Goal: Task Accomplishment & Management: Use online tool/utility

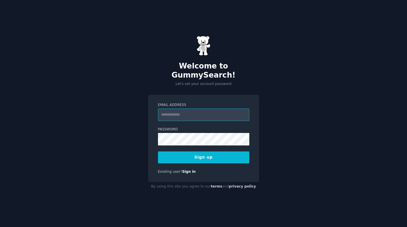
click at [176, 111] on input "Email Address" at bounding box center [203, 114] width 91 height 12
type input "**********"
click at [179, 153] on button "Sign up" at bounding box center [203, 157] width 91 height 12
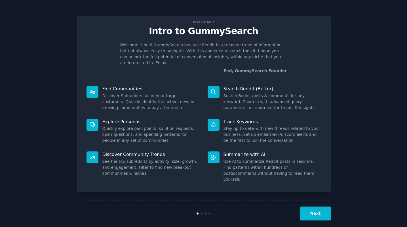
click at [314, 206] on button "Next" at bounding box center [315, 213] width 30 height 14
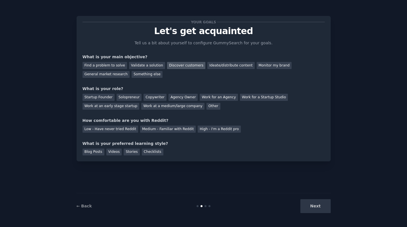
click at [174, 66] on div "Discover customers" at bounding box center [186, 65] width 38 height 7
click at [128, 98] on div "Solopreneur" at bounding box center [129, 97] width 25 height 7
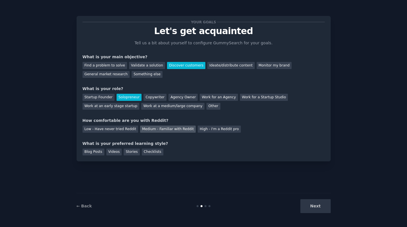
click at [150, 129] on div "Medium - Familiar with Reddit" at bounding box center [168, 128] width 56 height 7
click at [100, 152] on div "Blog Posts" at bounding box center [94, 151] width 22 height 7
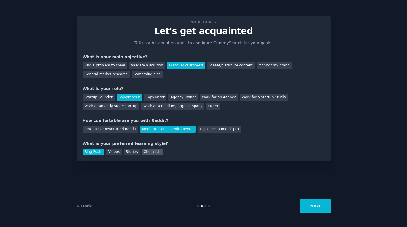
click at [153, 152] on div "Checklists" at bounding box center [153, 151] width 22 height 7
click at [112, 73] on div "General market research" at bounding box center [106, 74] width 47 height 7
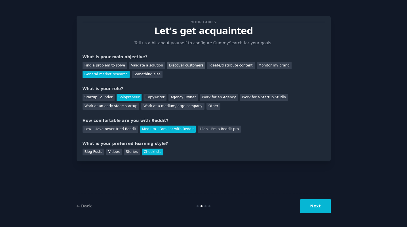
click at [170, 64] on div "Discover customers" at bounding box center [186, 65] width 38 height 7
click at [315, 204] on button "Next" at bounding box center [315, 206] width 30 height 14
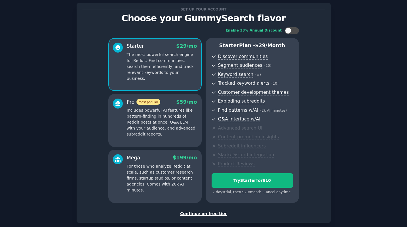
scroll to position [13, 0]
click at [205, 217] on div "Set up your account Choose your GummySearch flavor Enable 33% Annual Discount S…" at bounding box center [204, 112] width 254 height 219
click at [205, 212] on div "Continue on free tier" at bounding box center [204, 213] width 242 height 6
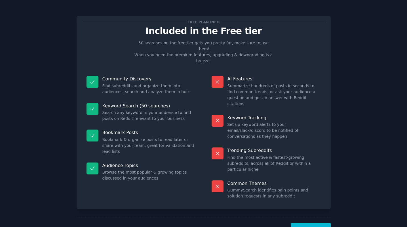
click at [304, 223] on button "Let's Go!" at bounding box center [311, 230] width 40 height 14
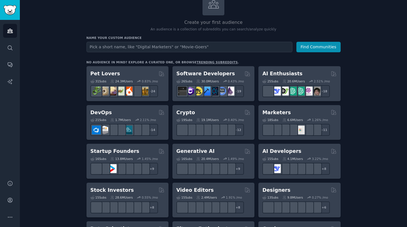
scroll to position [45, 0]
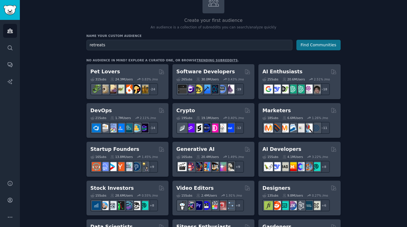
type input "retreats"
click at [312, 45] on button "Find Communities" at bounding box center [318, 45] width 44 height 10
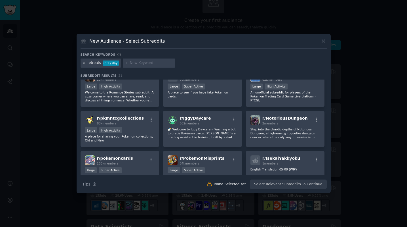
scroll to position [189, 0]
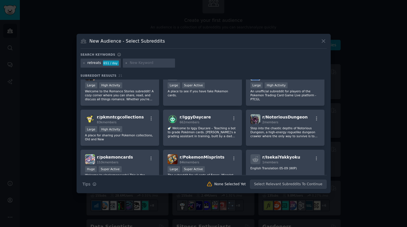
click at [149, 63] on input "text" at bounding box center [151, 62] width 43 height 5
type input "creativity"
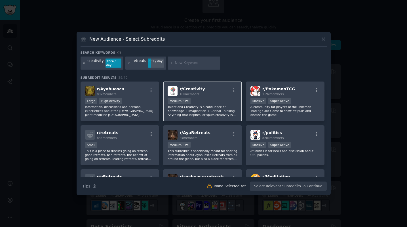
click at [192, 97] on div "r/ Creativity 10k members Medium Size Talent and Creativity is a confluence of …" at bounding box center [202, 101] width 79 height 40
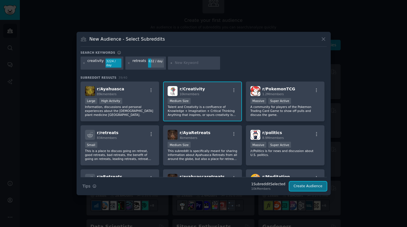
click at [306, 188] on button "Create Audience" at bounding box center [307, 186] width 37 height 10
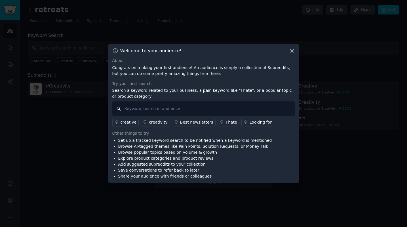
click at [213, 104] on input "text" at bounding box center [203, 108] width 183 height 14
type input "alone, solo, retreat"
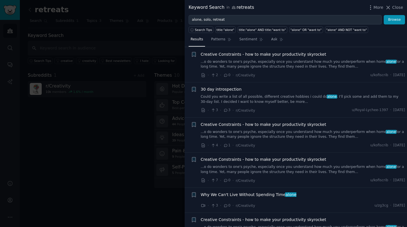
scroll to position [501, 0]
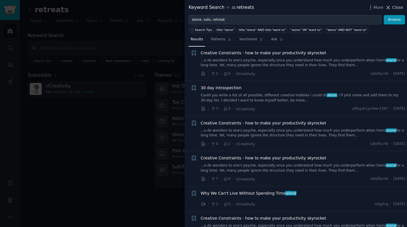
click at [393, 9] on span "Close" at bounding box center [397, 8] width 11 height 6
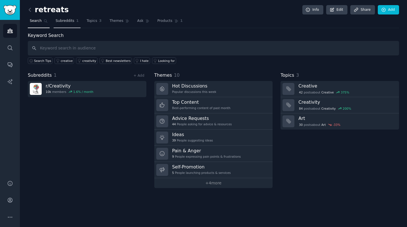
click at [64, 22] on span "Subreddits" at bounding box center [65, 20] width 19 height 5
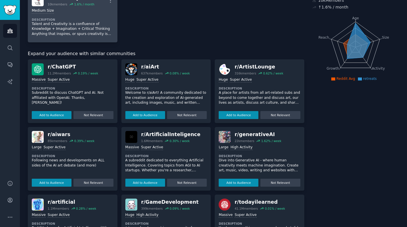
scroll to position [52, 0]
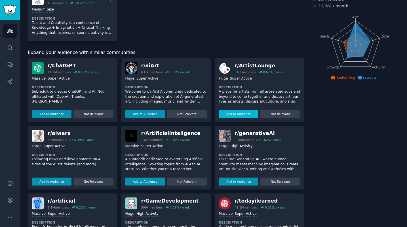
click at [239, 112] on button "Add to Audience" at bounding box center [239, 114] width 40 height 8
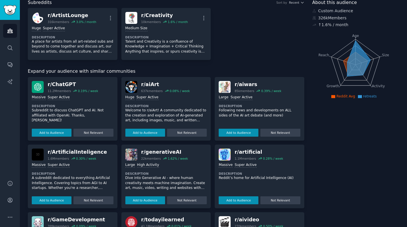
scroll to position [0, 0]
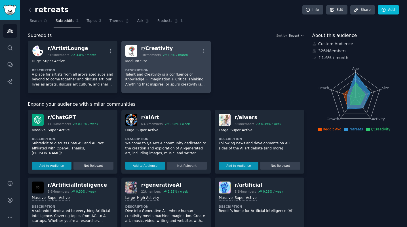
click at [171, 58] on div "1000 - 10,000 members Medium Size Description Talent and Creativity is a conflu…" at bounding box center [166, 73] width 82 height 32
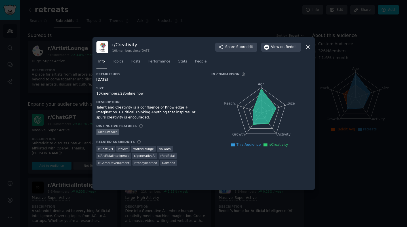
click at [309, 46] on icon at bounding box center [307, 47] width 3 height 3
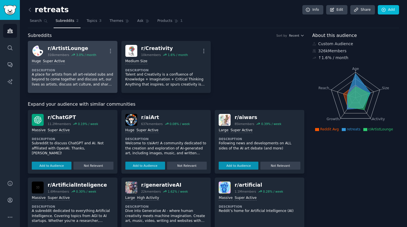
click at [79, 61] on div "Huge Super Active" at bounding box center [73, 61] width 82 height 5
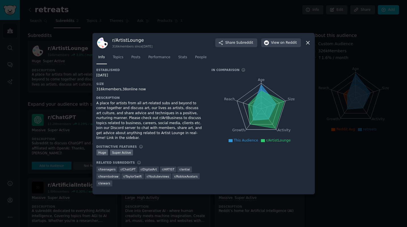
click at [250, 97] on icon "Age Size Activity Growth Reach" at bounding box center [261, 108] width 99 height 71
click at [122, 60] on span "Topics" at bounding box center [118, 57] width 10 height 5
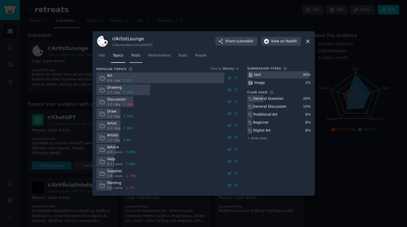
click at [137, 58] on span "Posts" at bounding box center [135, 55] width 9 height 5
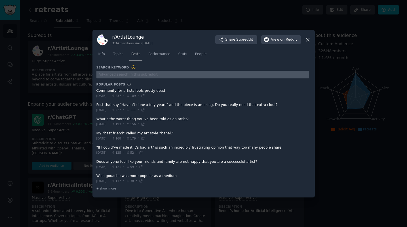
click at [142, 74] on input "text" at bounding box center [202, 75] width 212 height 8
type input "retreat"
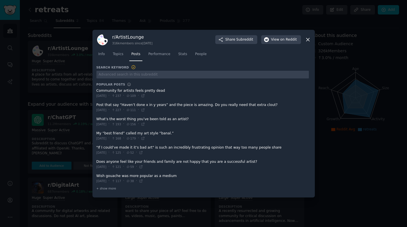
click at [306, 39] on icon at bounding box center [308, 40] width 6 height 6
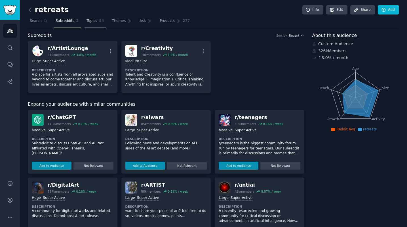
click at [94, 20] on span "Topics" at bounding box center [92, 20] width 10 height 5
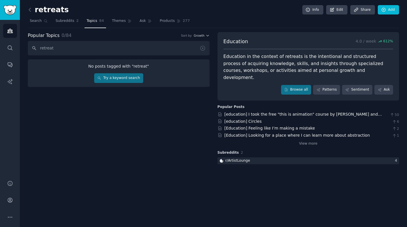
type input "retreat"
click at [71, 50] on input "retreat" at bounding box center [119, 48] width 182 height 14
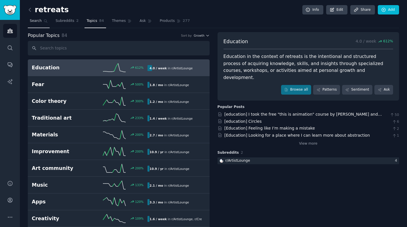
click at [45, 22] on icon at bounding box center [46, 21] width 4 height 4
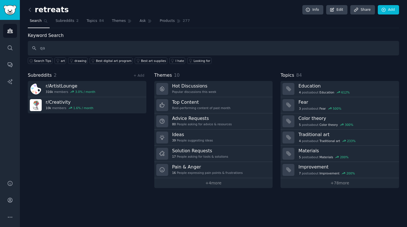
type input "q"
type input "artist residency"
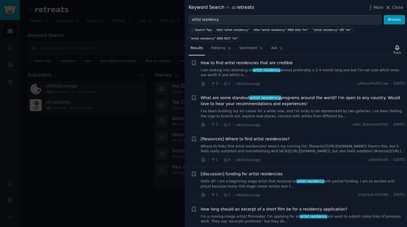
scroll to position [9, 0]
click at [399, 45] on icon "button" at bounding box center [397, 48] width 6 height 6
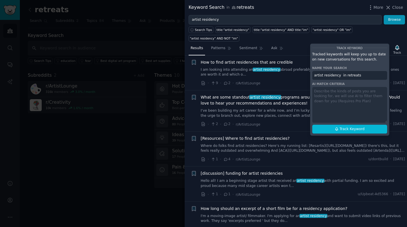
click at [301, 80] on div "· 9 · 2 · r/ArtistLounge u/MarshFluffyCow · Thu 7/31/2025" at bounding box center [303, 83] width 204 height 6
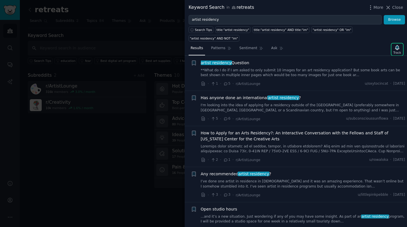
scroll to position [228, 0]
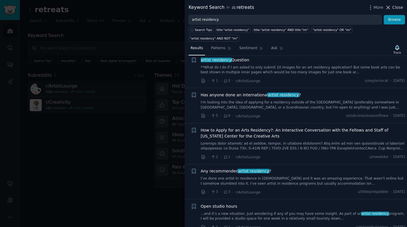
click at [389, 7] on icon at bounding box center [388, 7] width 3 height 3
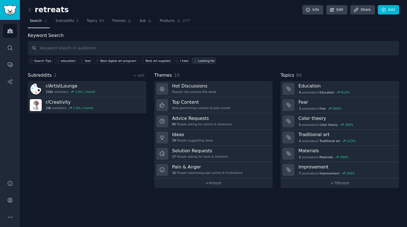
click at [203, 58] on link "Looking for" at bounding box center [204, 60] width 24 height 7
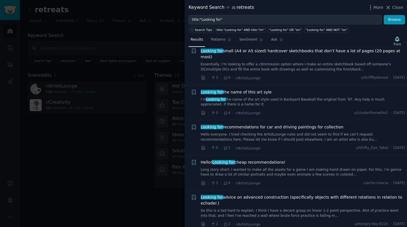
scroll to position [220, 0]
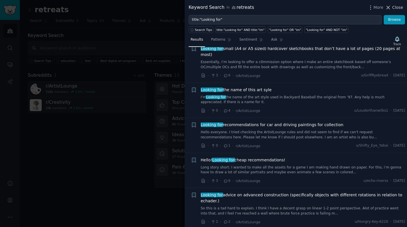
click at [395, 5] on span "Close" at bounding box center [397, 8] width 11 height 6
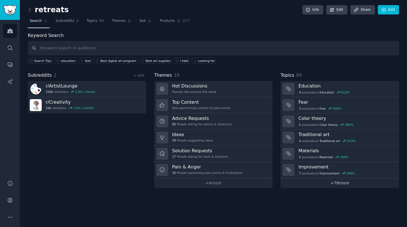
click at [336, 183] on link "+ 78 more" at bounding box center [339, 183] width 119 height 10
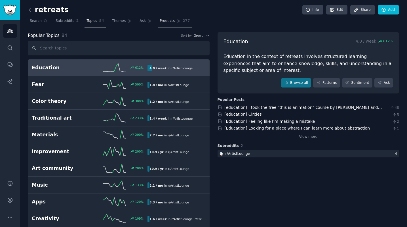
click at [164, 20] on span "Products" at bounding box center [167, 20] width 15 height 5
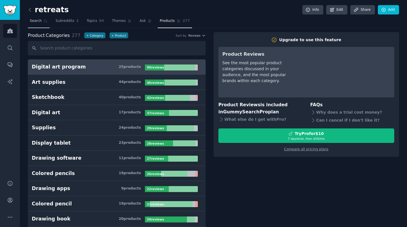
click at [37, 24] on link "Search" at bounding box center [39, 22] width 22 height 12
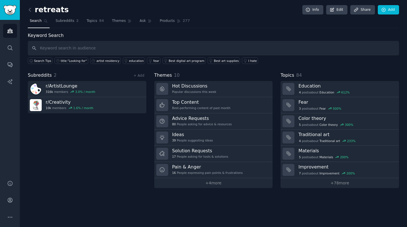
click at [142, 72] on div "+ Add" at bounding box center [139, 75] width 15 height 6
click at [142, 75] on link "+ Add" at bounding box center [139, 75] width 11 height 4
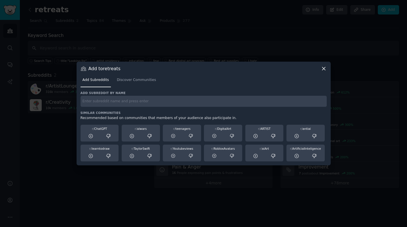
click at [103, 100] on input "text" at bounding box center [204, 101] width 246 height 11
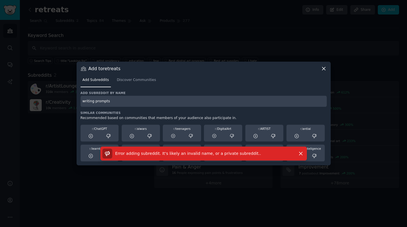
click at [111, 104] on input "writing prompts" at bounding box center [204, 101] width 246 height 11
click at [122, 100] on input "writing prompts" at bounding box center [204, 101] width 246 height 11
type input "solotravel"
